Goal: Navigation & Orientation: Understand site structure

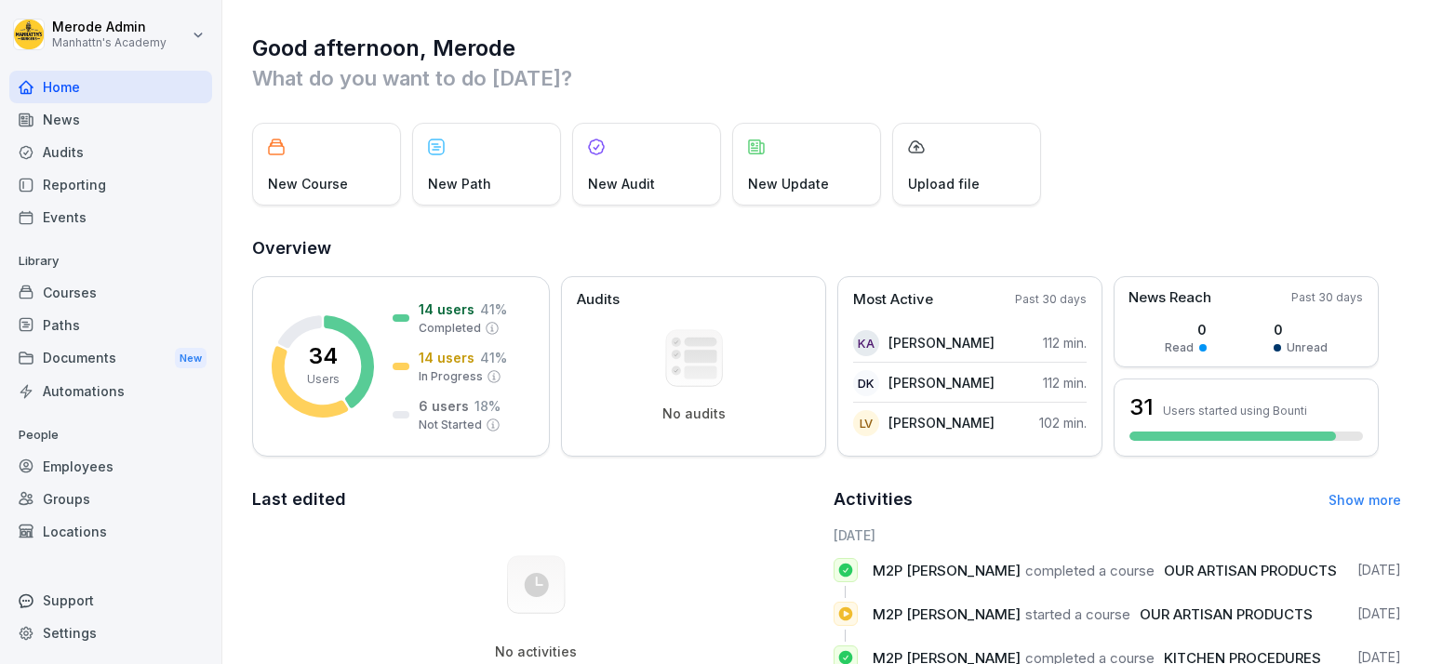
click at [113, 455] on div "Employees" at bounding box center [110, 466] width 203 height 33
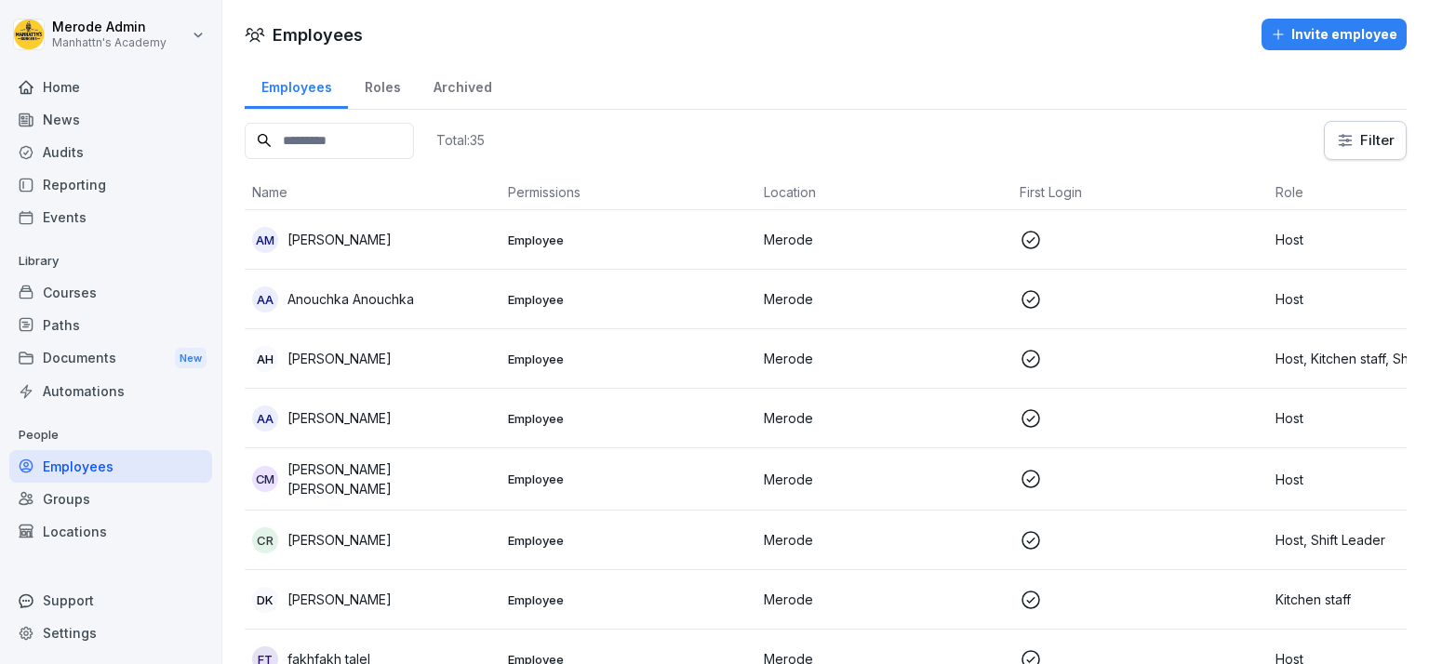
click at [414, 133] on input at bounding box center [329, 141] width 169 height 36
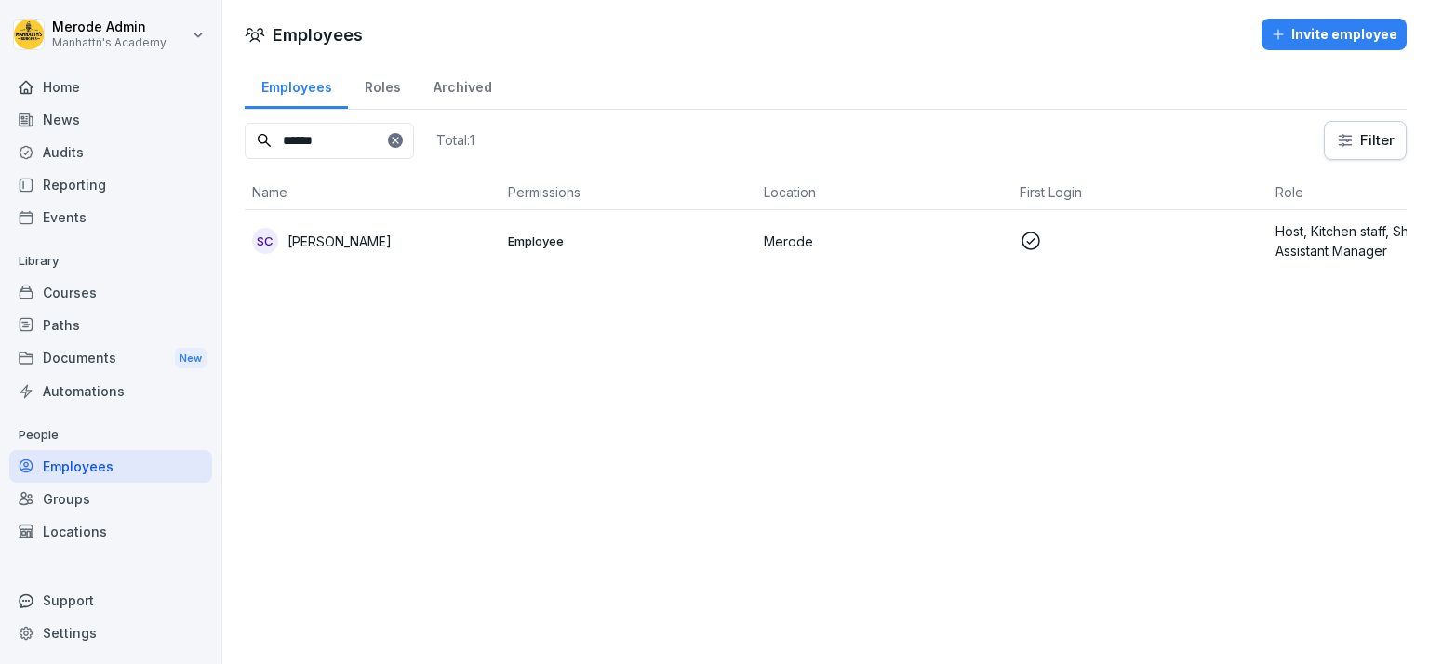
type input "******"
click at [1037, 250] on icon at bounding box center [1030, 241] width 22 height 22
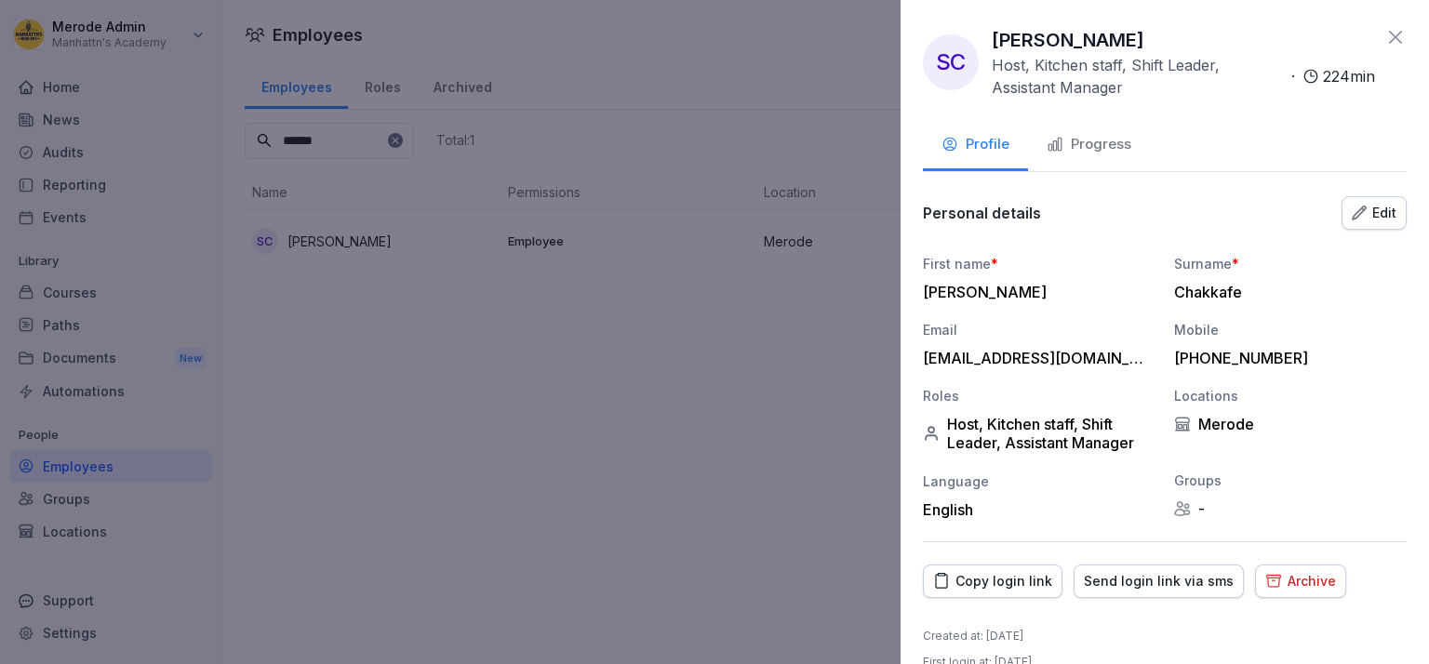
scroll to position [31, 0]
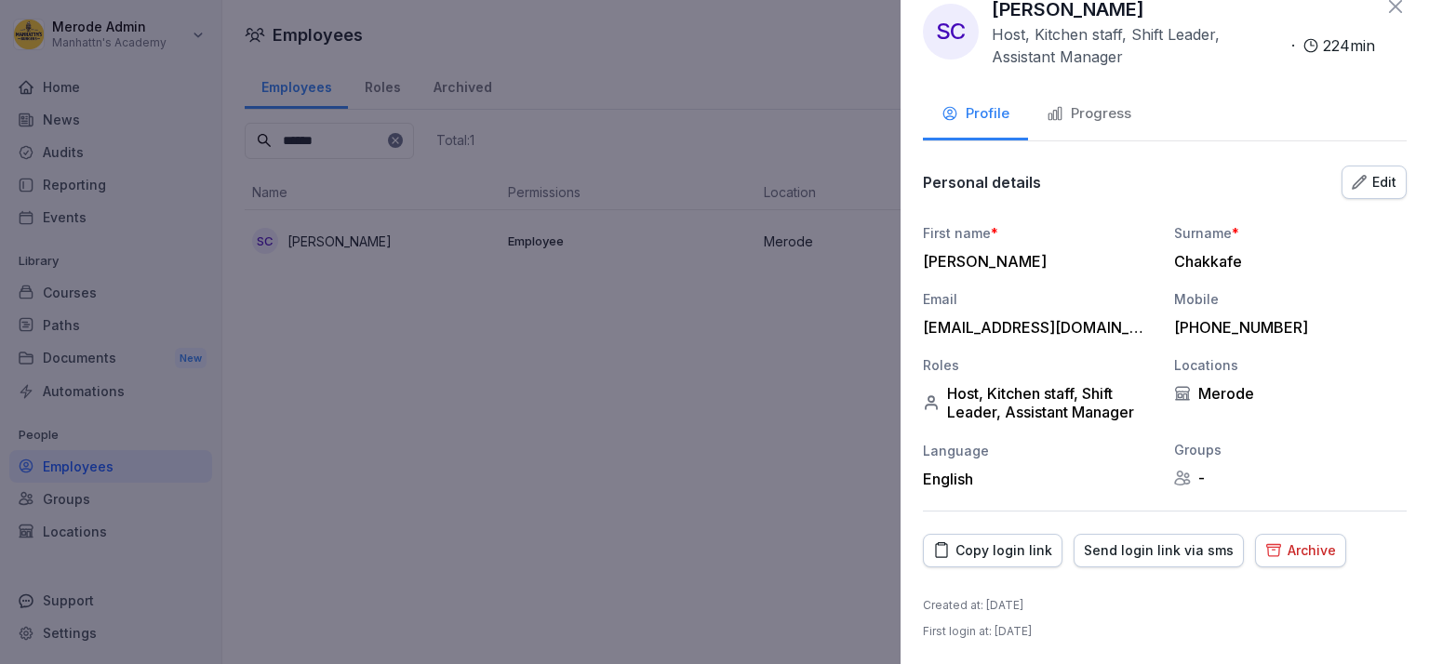
click at [1099, 102] on button "Progress" at bounding box center [1089, 115] width 122 height 50
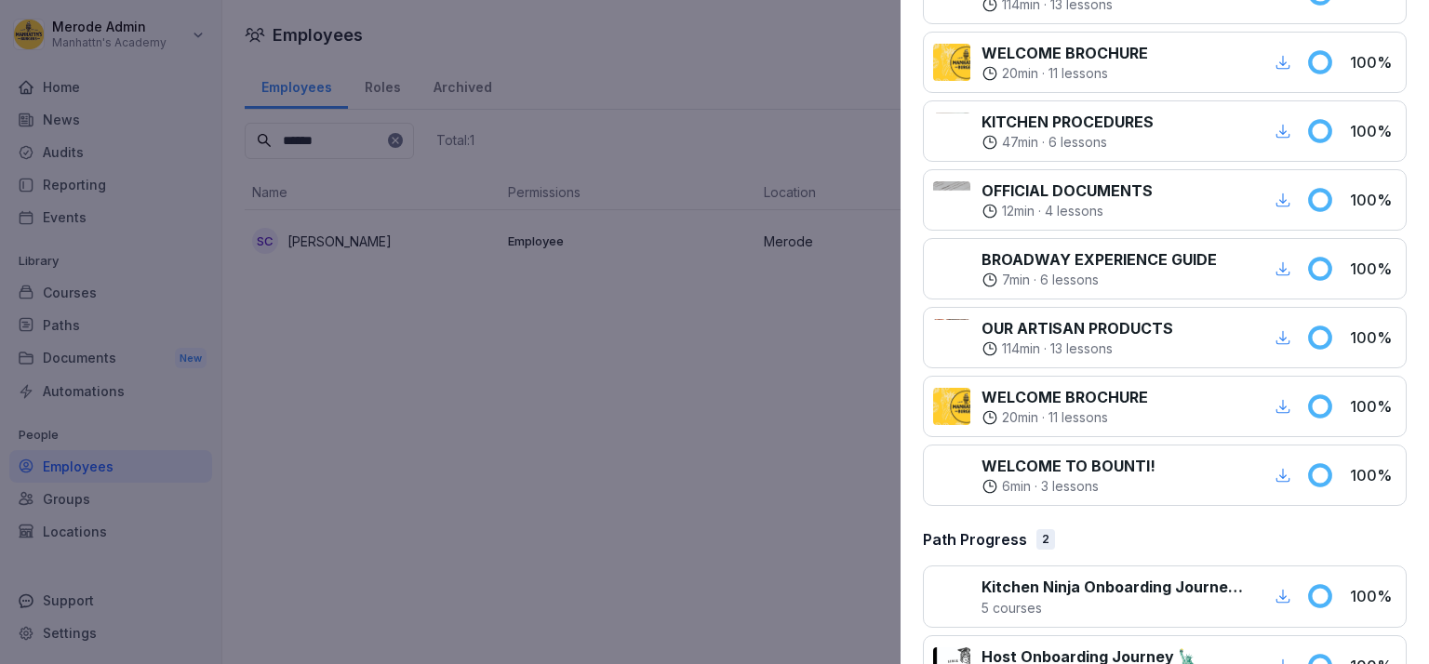
scroll to position [493, 0]
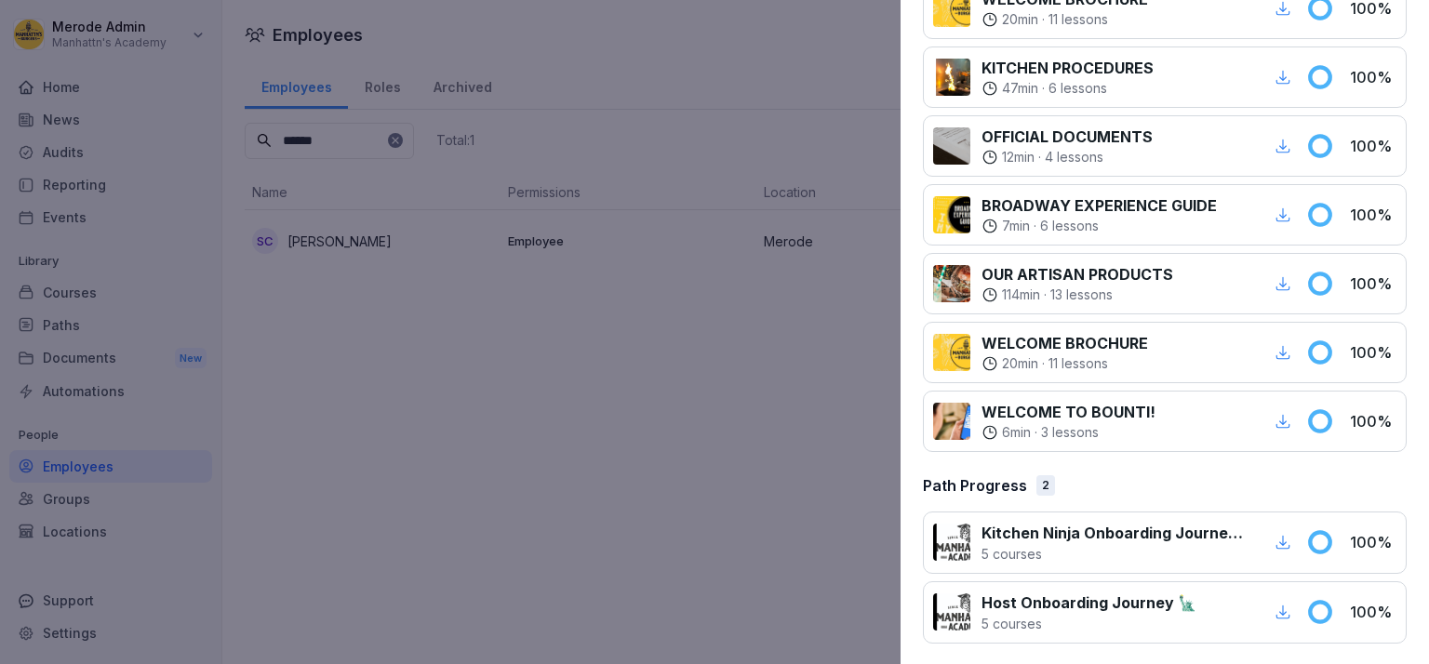
click at [770, 521] on div at bounding box center [714, 332] width 1429 height 664
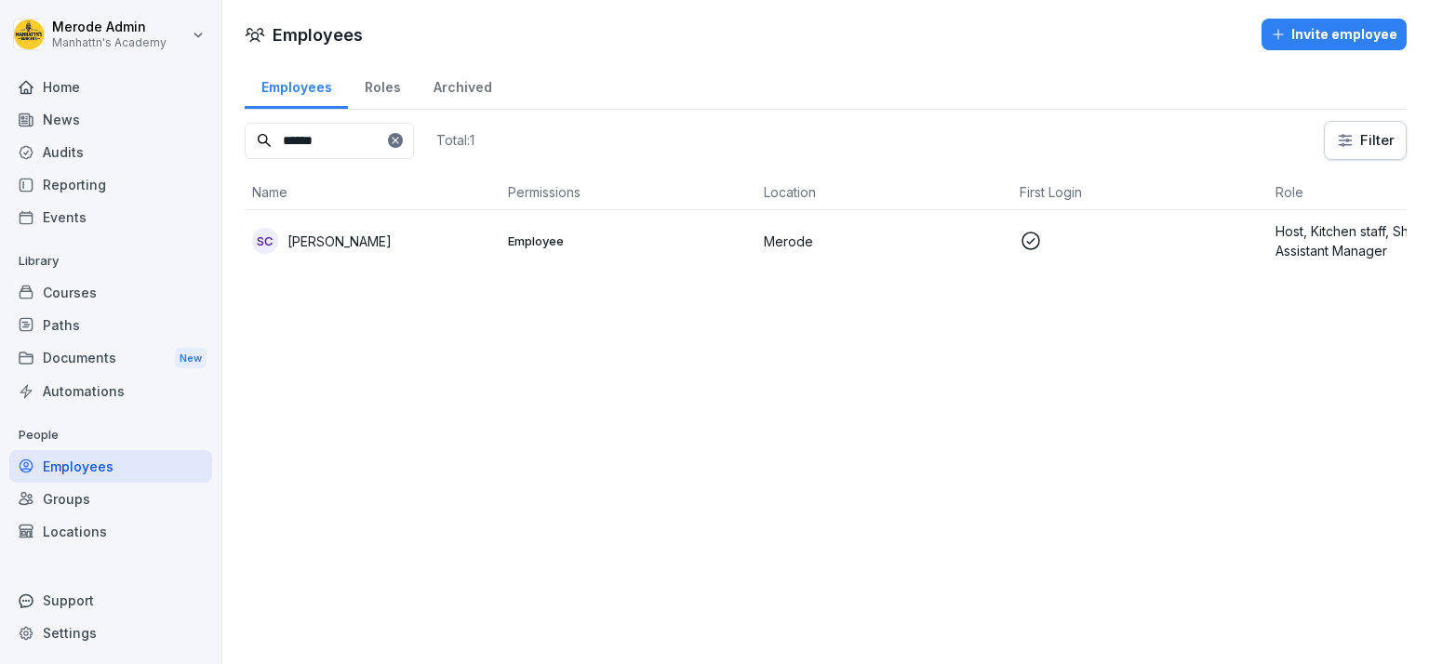
click at [398, 140] on icon at bounding box center [395, 140] width 7 height 7
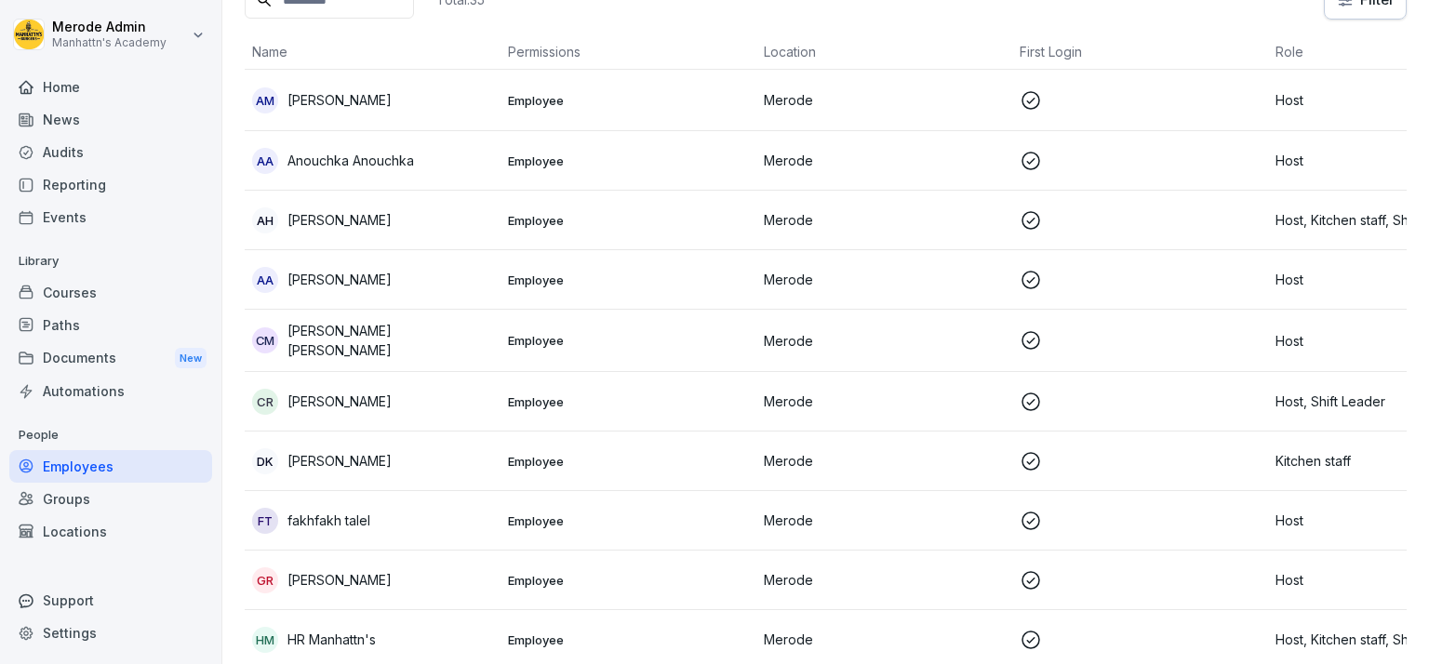
scroll to position [0, 0]
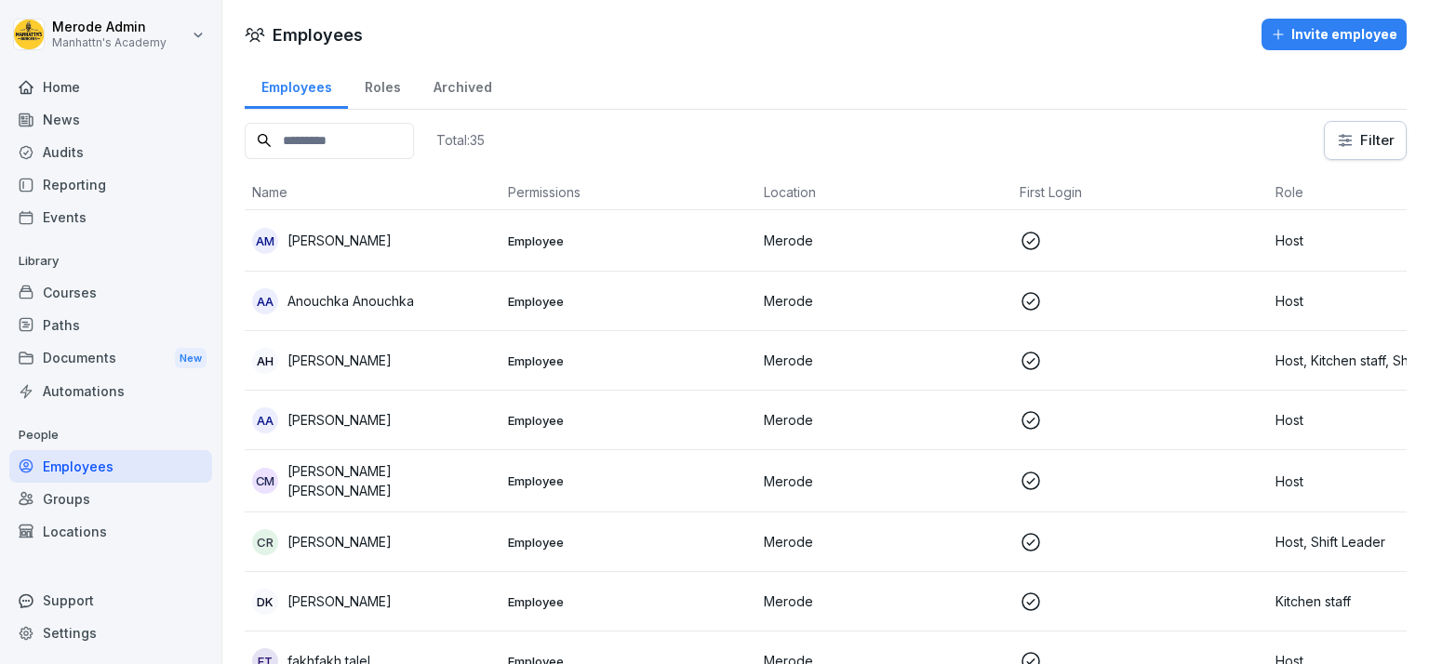
click at [1361, 141] on html "Merode Admin Manhattn's Academy Home News Audits Reporting Events Library Cours…" at bounding box center [714, 332] width 1429 height 664
click at [1039, 139] on html "Merode Admin Manhattn's Academy Home News Audits Reporting Events Library Cours…" at bounding box center [714, 332] width 1429 height 664
click at [381, 91] on div "Roles" at bounding box center [382, 84] width 69 height 47
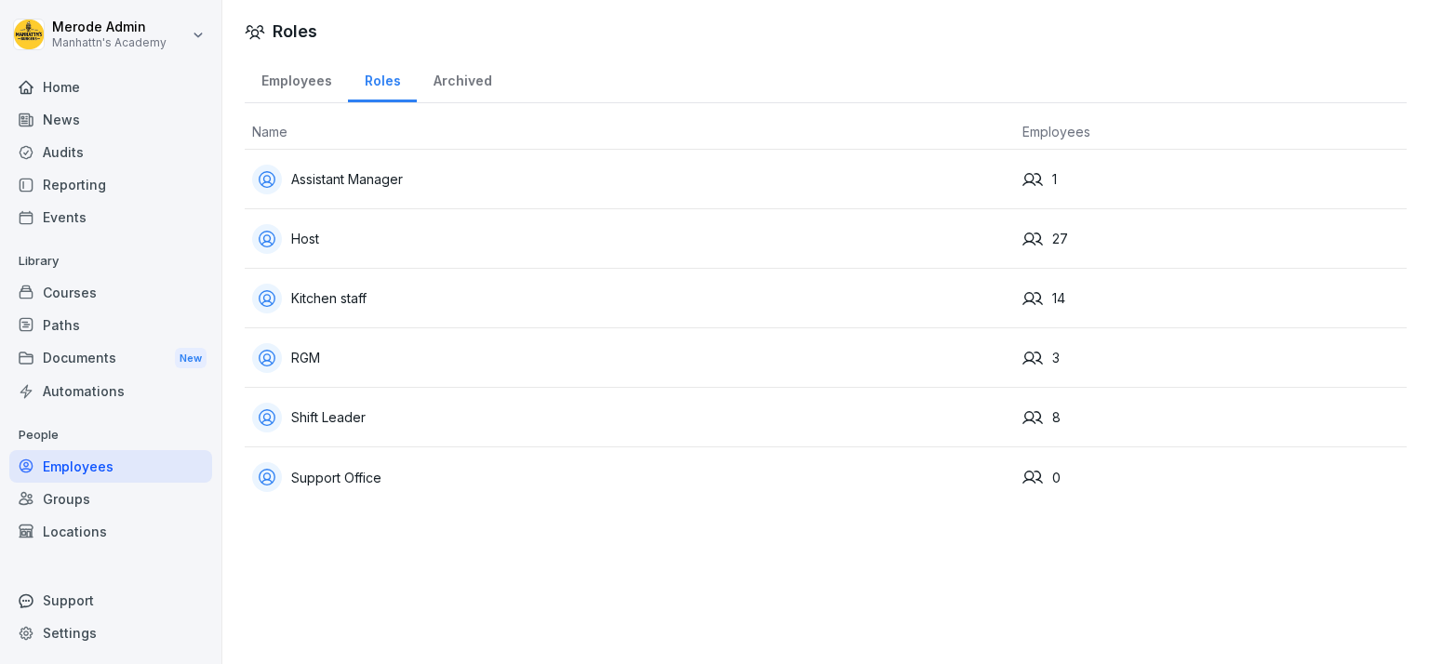
click at [126, 299] on div "Courses" at bounding box center [110, 292] width 203 height 33
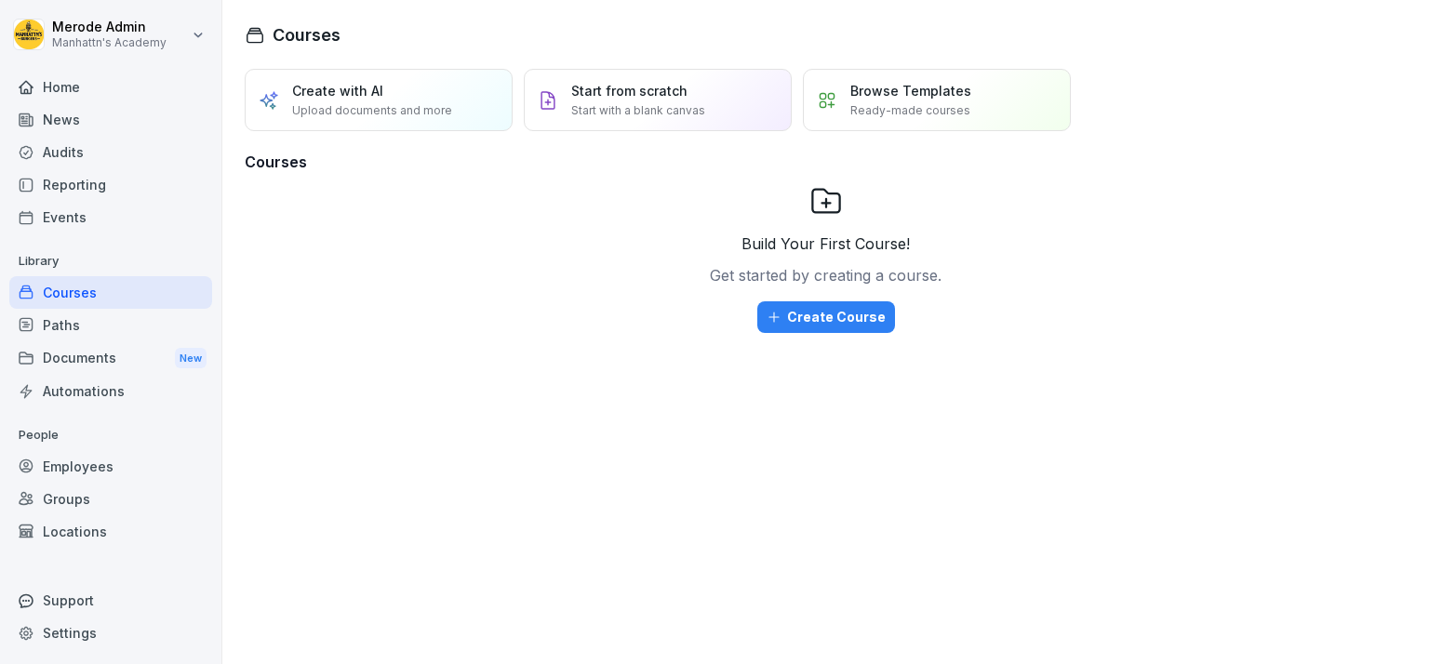
click at [80, 329] on div "Paths" at bounding box center [110, 325] width 203 height 33
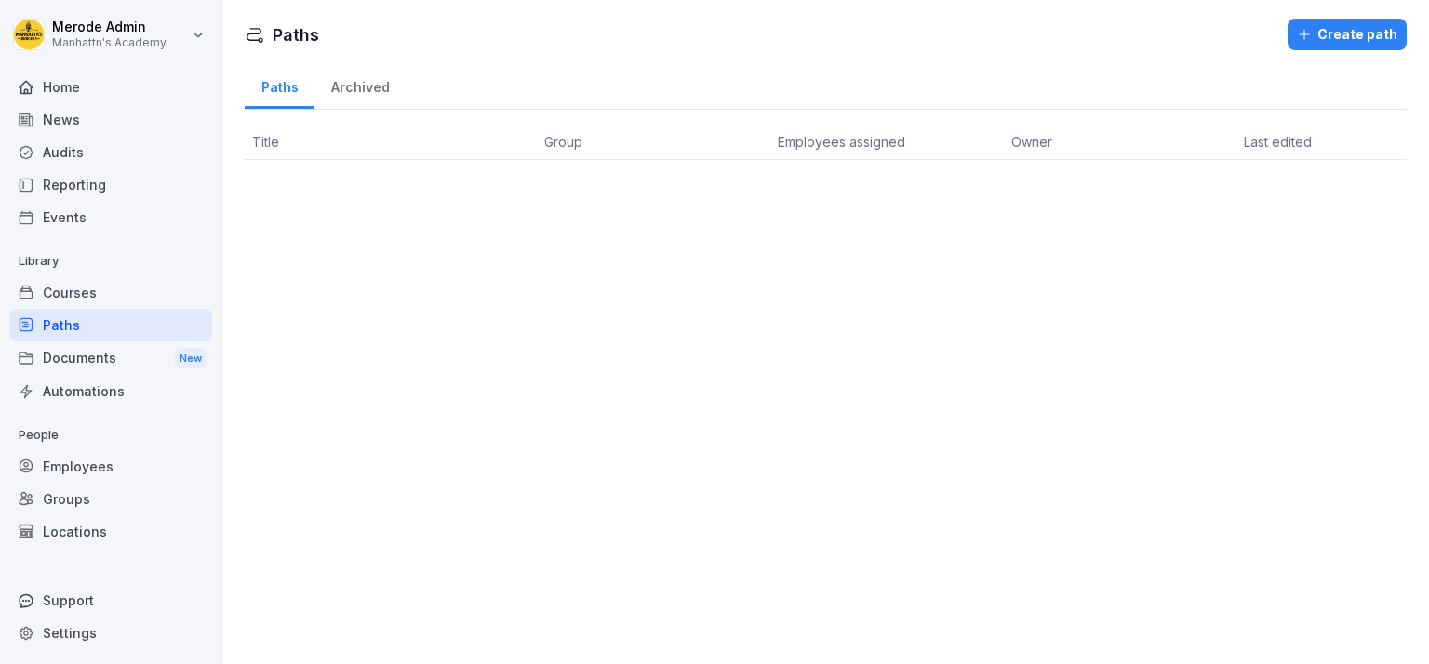
click at [89, 354] on div "Documents New" at bounding box center [110, 358] width 203 height 34
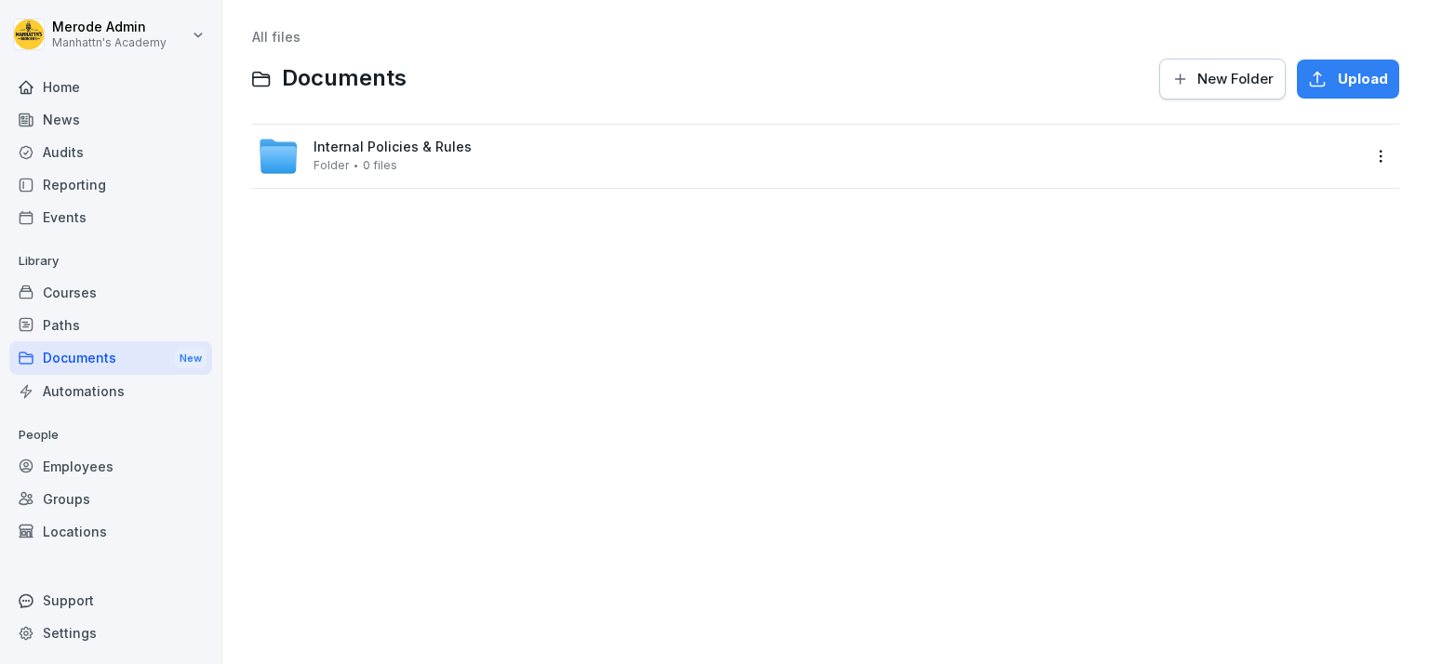
click at [98, 392] on div "Automations" at bounding box center [110, 391] width 203 height 33
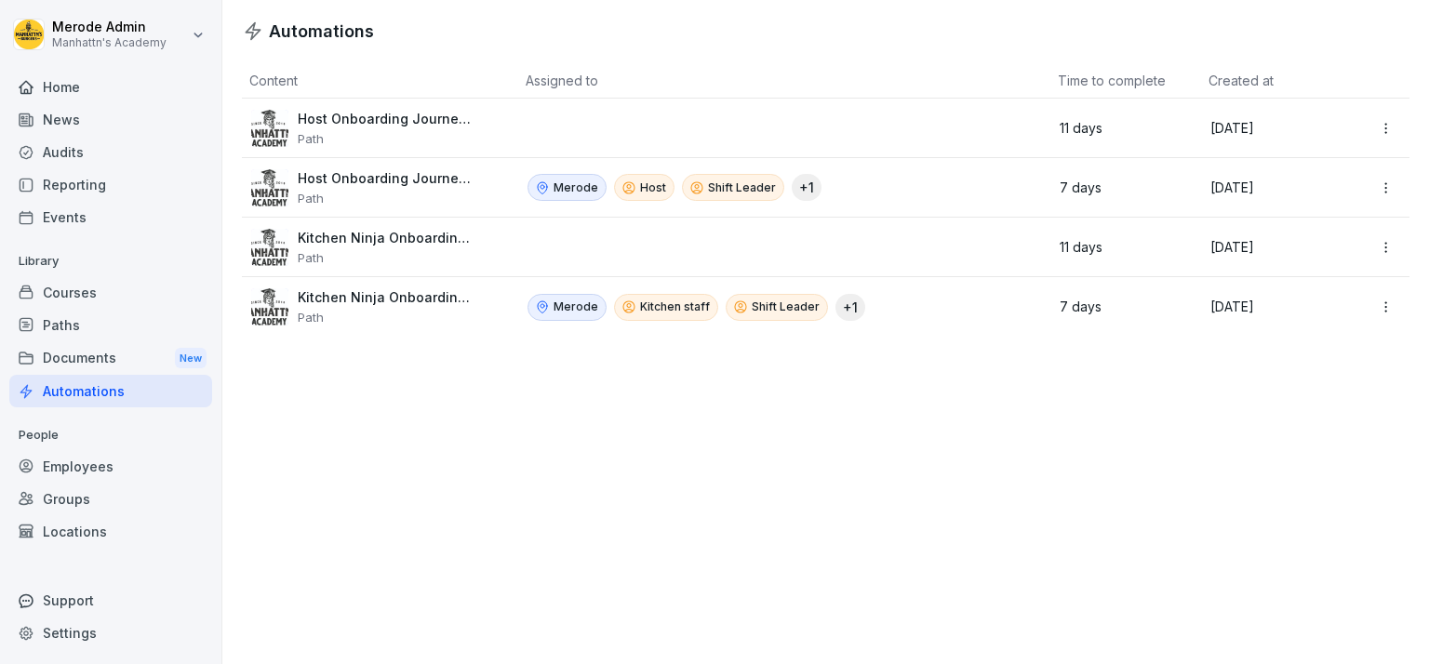
click at [158, 74] on div "Home" at bounding box center [110, 87] width 203 height 33
